Goal: Contribute content: Add original content to the website for others to see

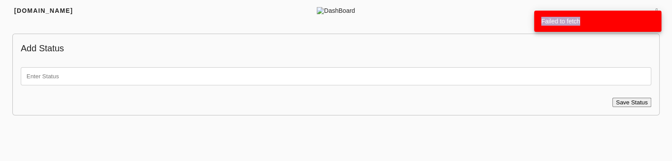
drag, startPoint x: 524, startPoint y: 13, endPoint x: 535, endPoint y: 21, distance: 14.2
click at [535, 21] on div "Failed to fetch" at bounding box center [597, 21] width 127 height 21
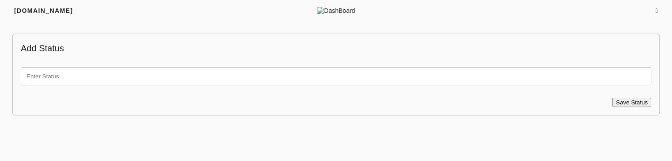
click at [216, 75] on input "text" at bounding box center [336, 76] width 630 height 18
type input "test"
click at [637, 103] on span "Save Status" at bounding box center [632, 102] width 32 height 7
